Goal: Find specific fact

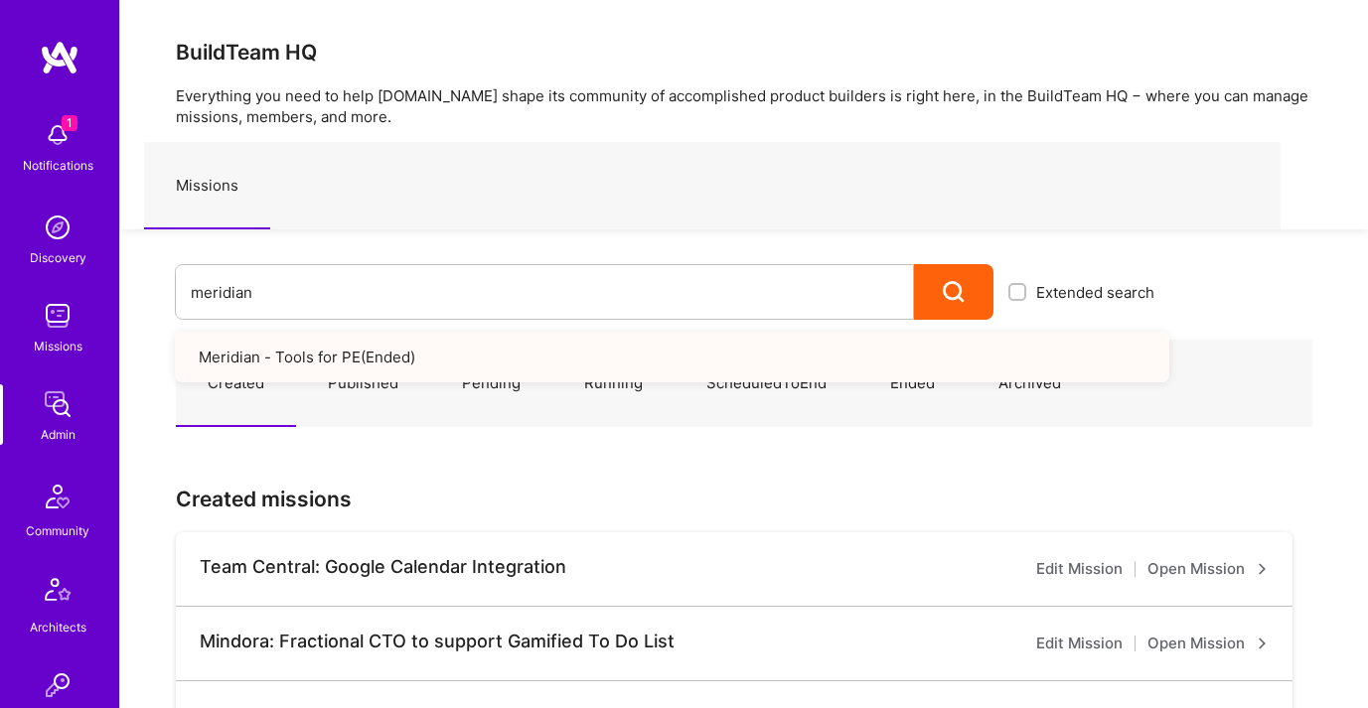
type input "meridian"
click at [364, 359] on link "Meridian - Tools for PE ( Ended )" at bounding box center [672, 357] width 994 height 51
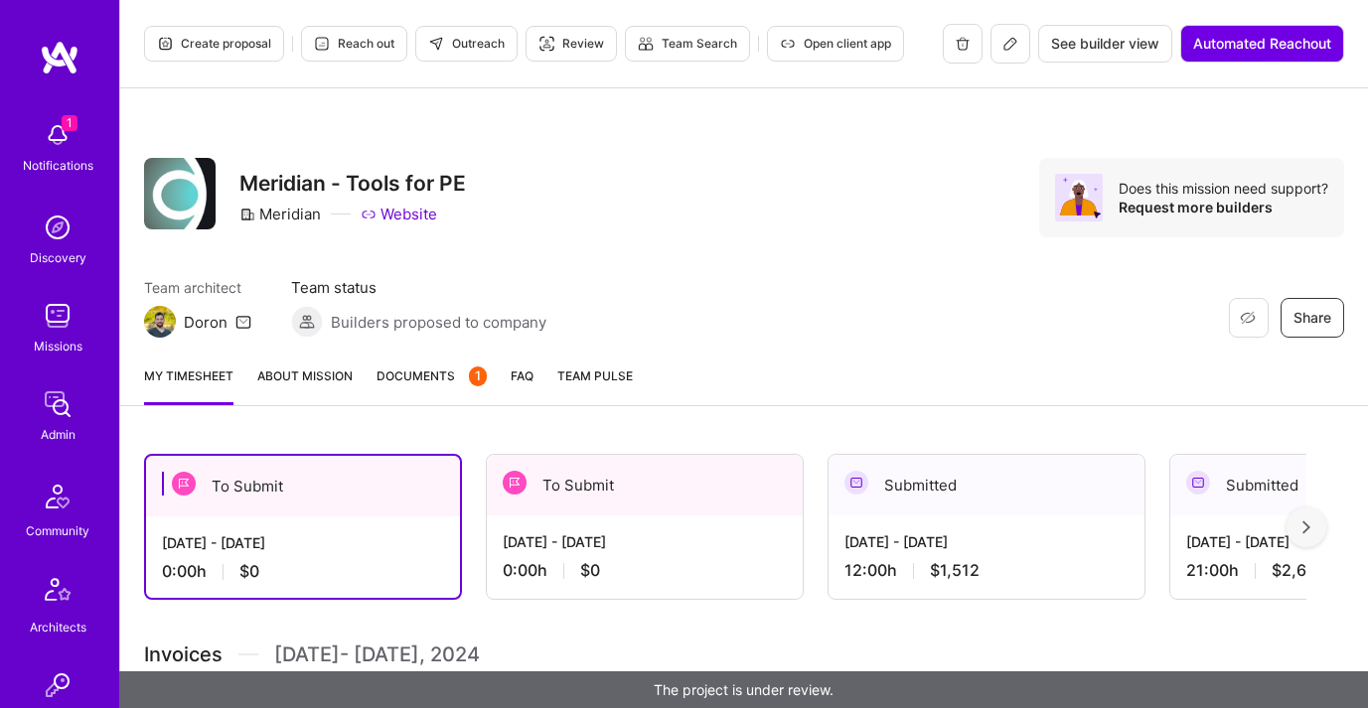
click at [283, 380] on link "About Mission" at bounding box center [304, 385] width 95 height 40
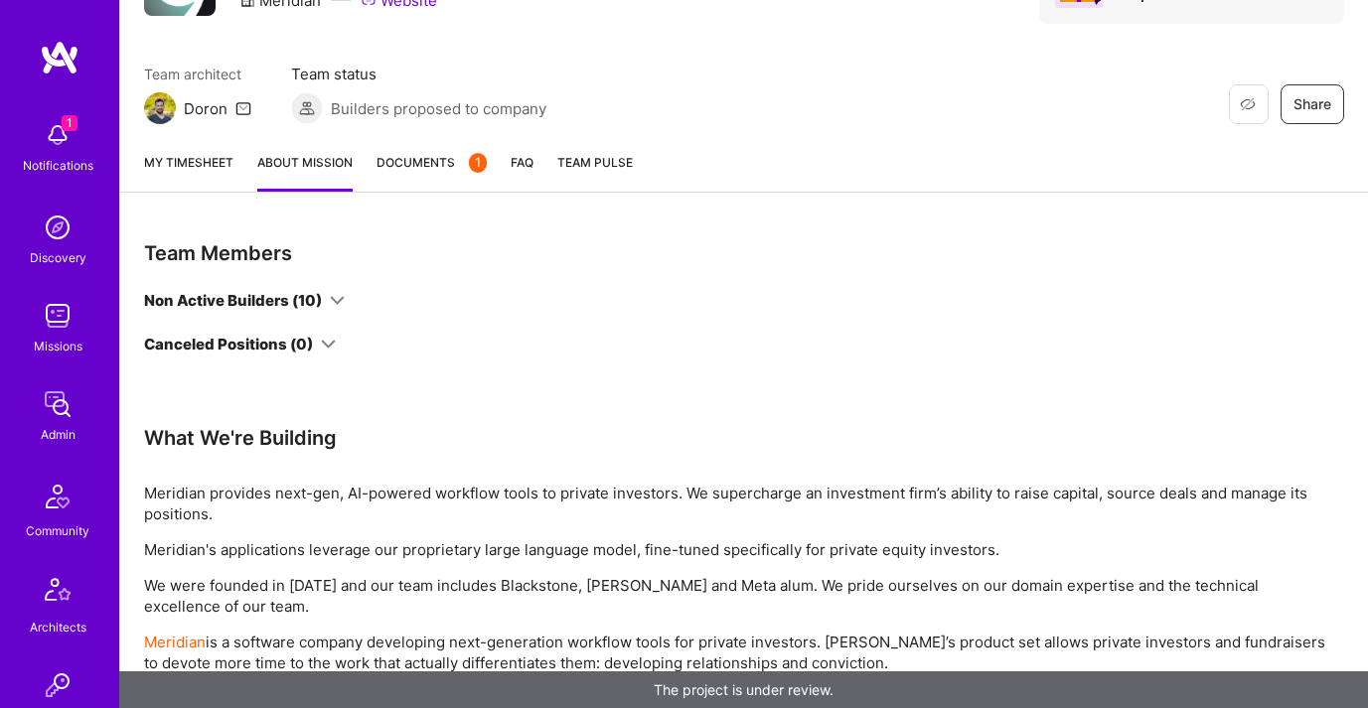
scroll to position [249, 0]
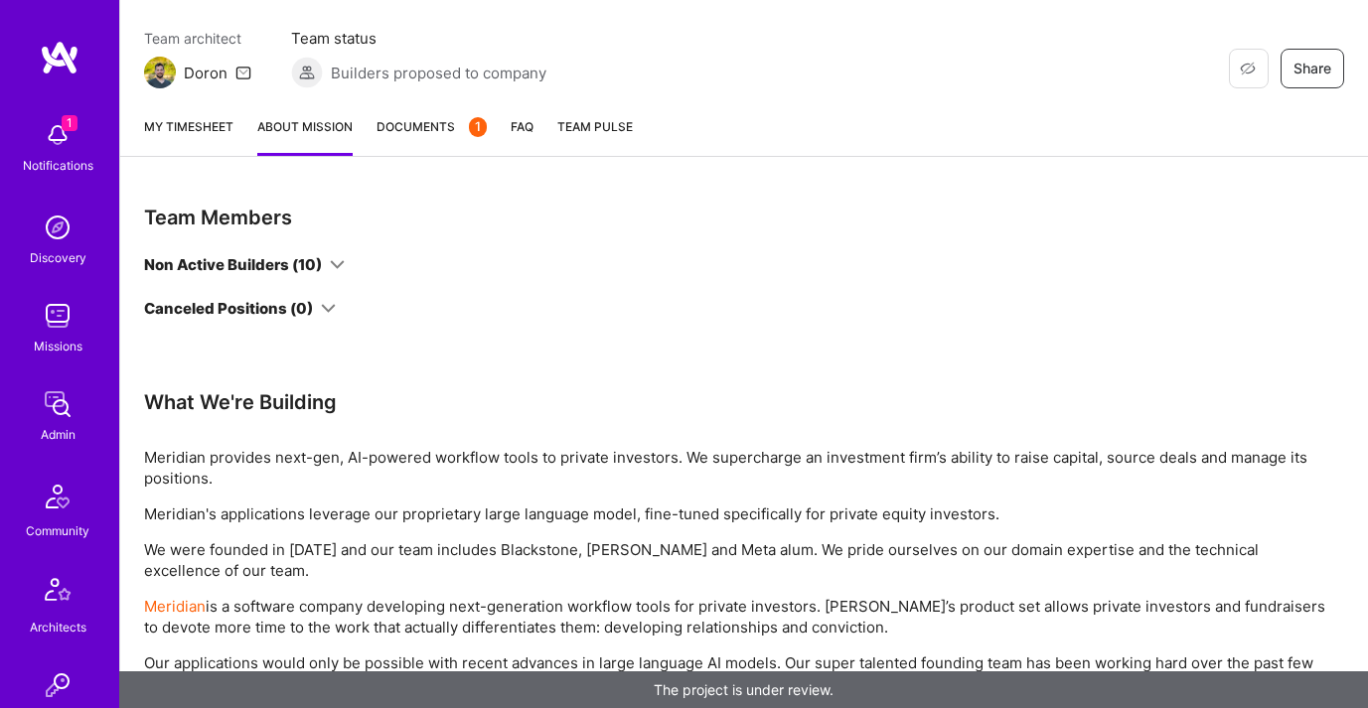
click at [339, 260] on icon at bounding box center [337, 264] width 15 height 15
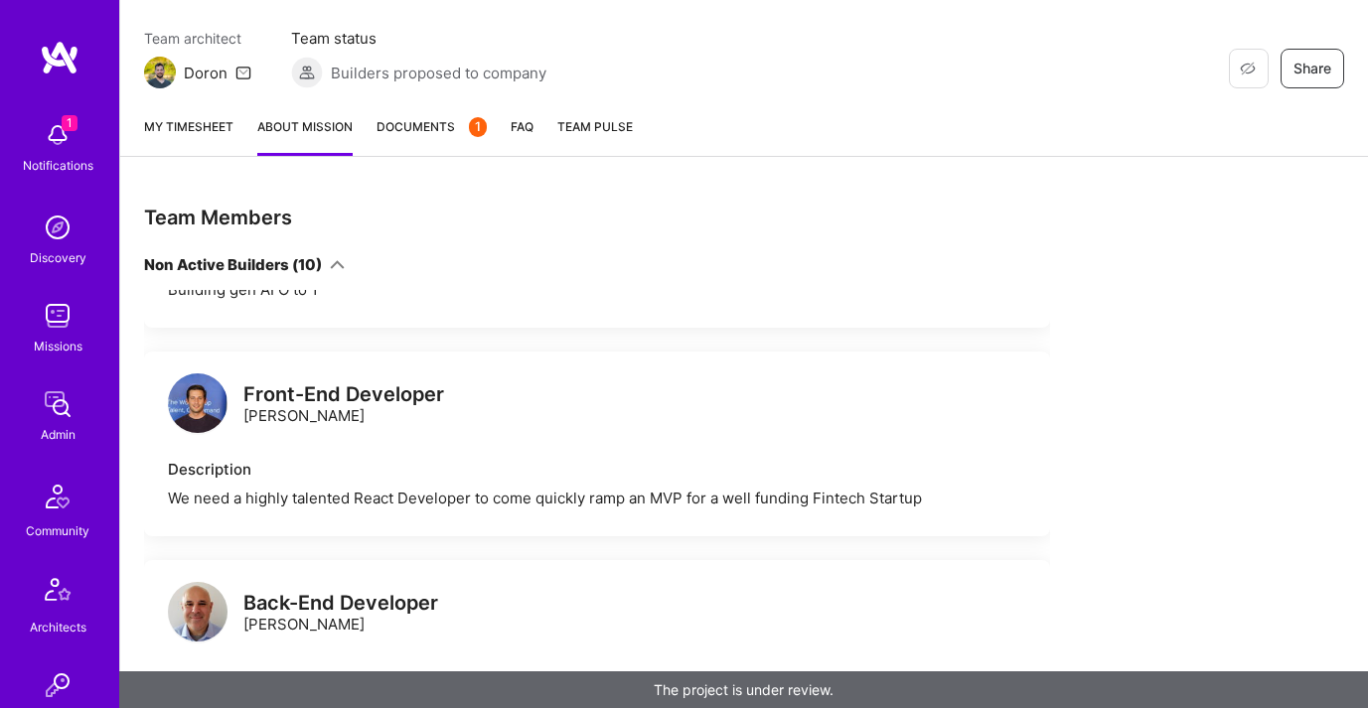
scroll to position [148, 0]
drag, startPoint x: 244, startPoint y: 416, endPoint x: 340, endPoint y: 412, distance: 95.4
click at [340, 412] on div "Front-End Developer Andrej Gajdoš" at bounding box center [343, 404] width 201 height 42
copy div "Andrej Gajdoš"
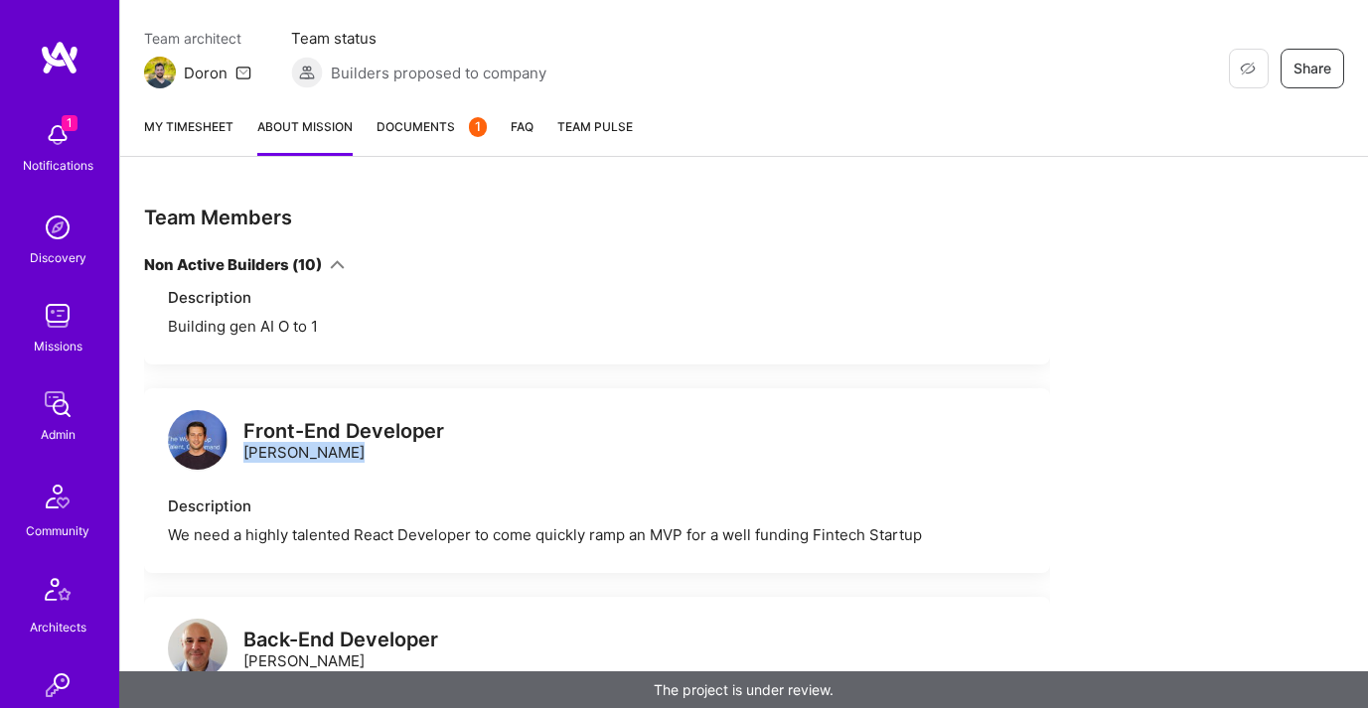
scroll to position [0, 0]
